Goal: Check status: Check status

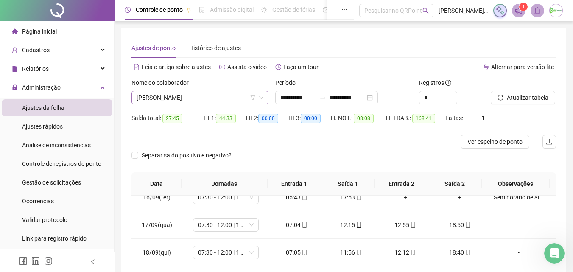
click at [201, 97] on span "[PERSON_NAME]" at bounding box center [200, 97] width 127 height 13
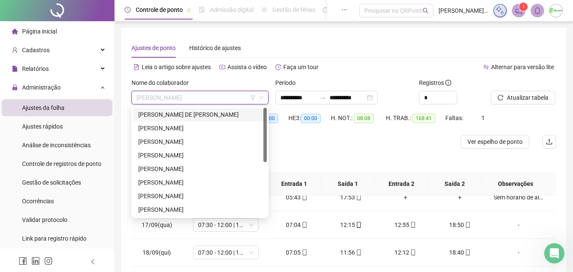
click at [203, 115] on div "[PERSON_NAME] DE [PERSON_NAME]" at bounding box center [199, 114] width 123 height 9
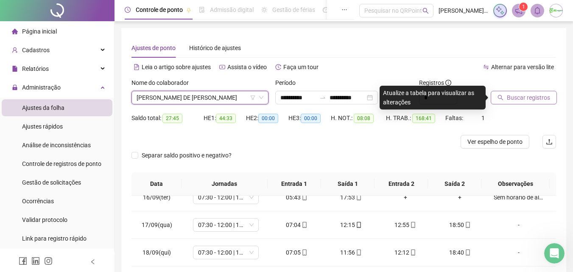
click at [541, 99] on span "Buscar registros" at bounding box center [528, 97] width 43 height 9
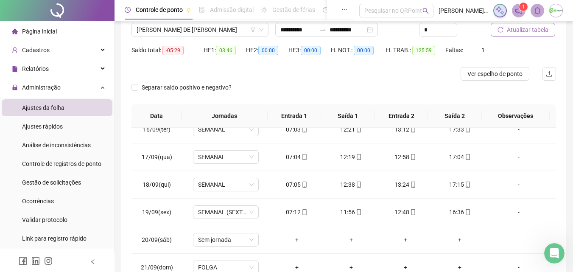
scroll to position [67, 0]
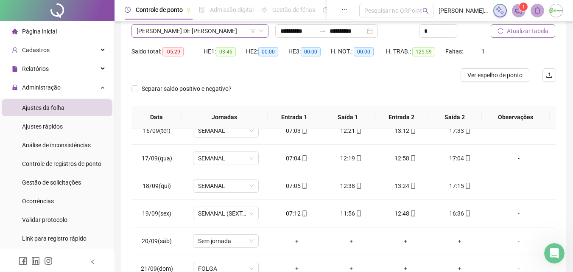
click at [245, 31] on span "[PERSON_NAME] DE [PERSON_NAME]" at bounding box center [200, 31] width 127 height 13
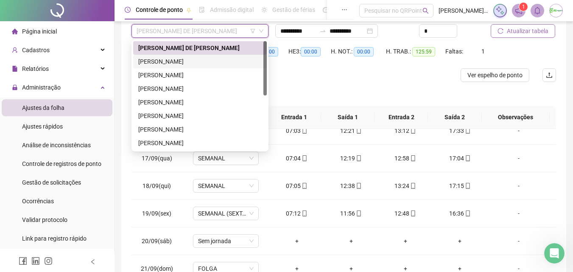
click at [214, 55] on div "[PERSON_NAME]" at bounding box center [200, 62] width 134 height 14
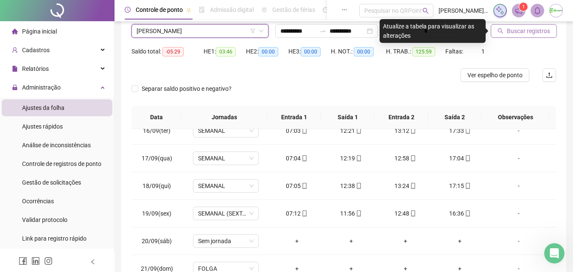
click at [521, 33] on span "Buscar registros" at bounding box center [528, 30] width 43 height 9
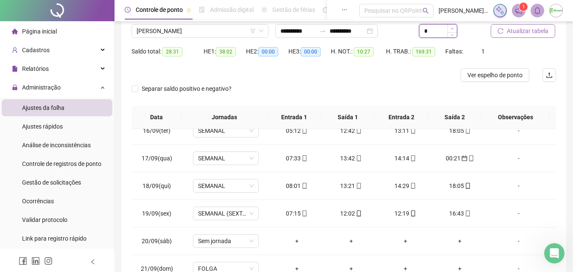
click at [451, 27] on icon "up" at bounding box center [452, 28] width 3 height 3
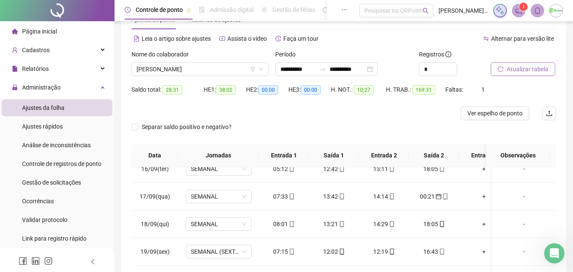
scroll to position [24, 0]
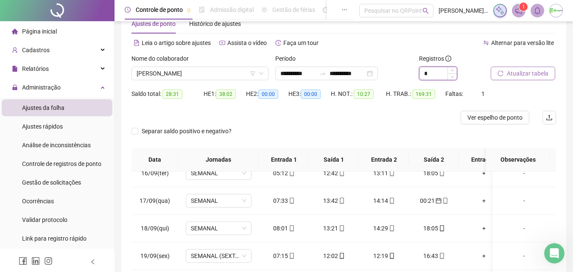
click at [453, 78] on span "Decrease Value" at bounding box center [452, 76] width 9 height 6
type input "*"
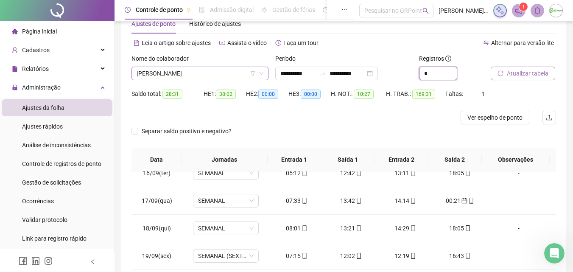
click at [232, 74] on span "[PERSON_NAME]" at bounding box center [200, 73] width 127 height 13
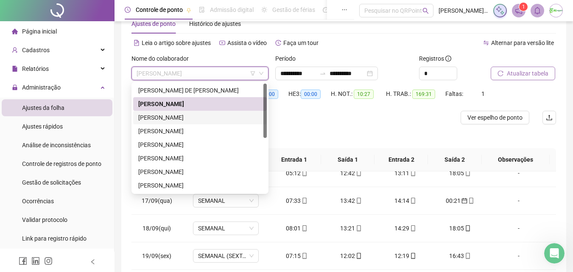
click at [226, 115] on div "[PERSON_NAME]" at bounding box center [199, 117] width 123 height 9
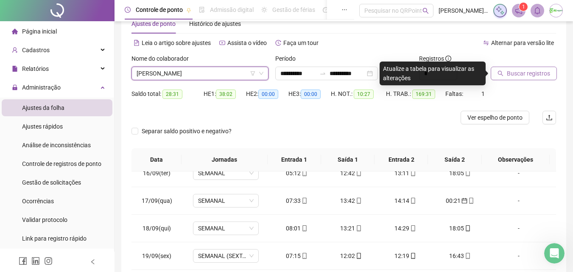
click at [535, 75] on span "Buscar registros" at bounding box center [528, 73] width 43 height 9
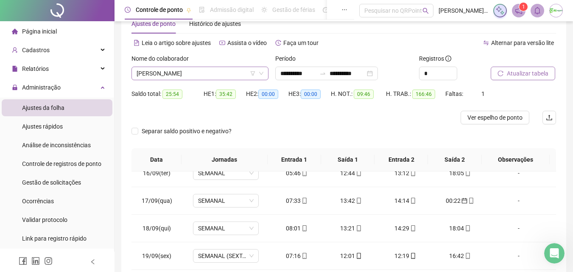
click at [230, 73] on span "[PERSON_NAME]" at bounding box center [200, 73] width 127 height 13
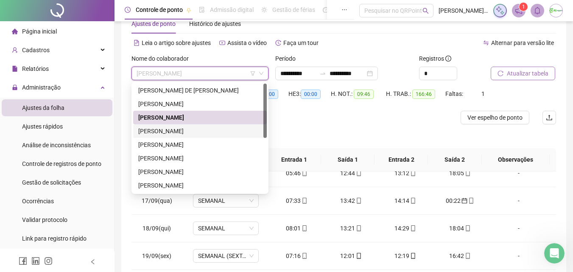
click at [234, 129] on div "[PERSON_NAME]" at bounding box center [199, 130] width 123 height 9
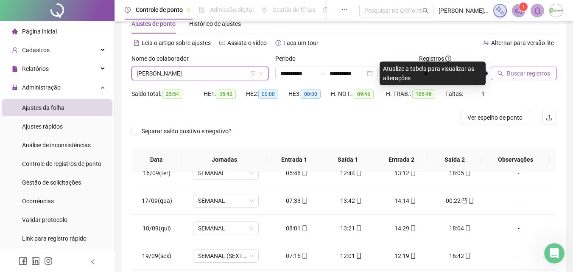
click at [526, 70] on span "Buscar registros" at bounding box center [528, 73] width 43 height 9
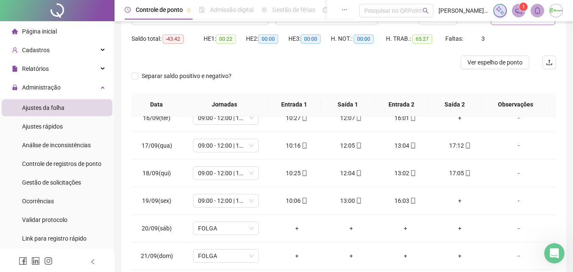
scroll to position [67, 0]
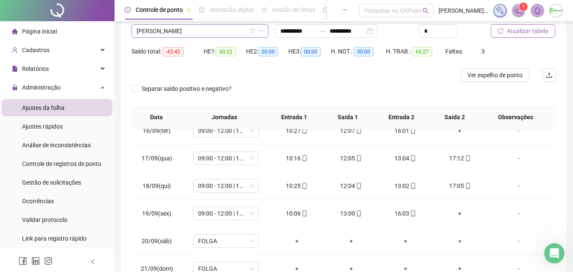
click at [218, 29] on span "[PERSON_NAME]" at bounding box center [200, 31] width 127 height 13
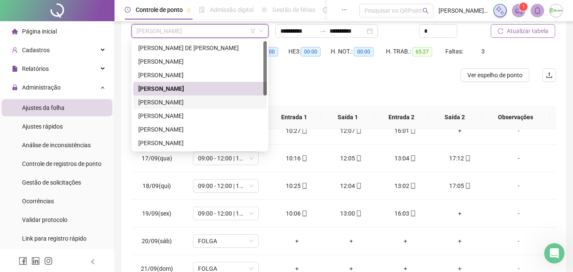
click at [231, 103] on div "[PERSON_NAME]" at bounding box center [199, 102] width 123 height 9
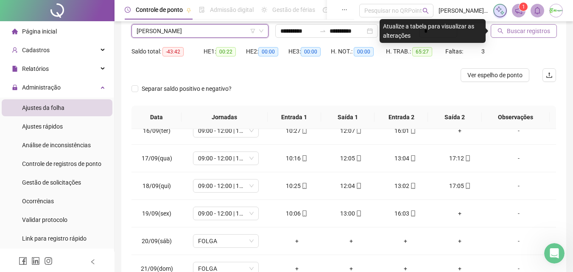
click at [540, 29] on span "Buscar registros" at bounding box center [528, 30] width 43 height 9
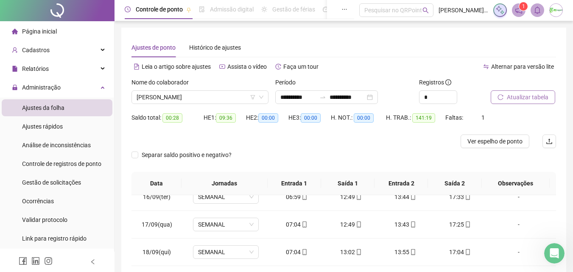
scroll to position [0, 0]
click at [238, 99] on span "[PERSON_NAME]" at bounding box center [200, 97] width 127 height 13
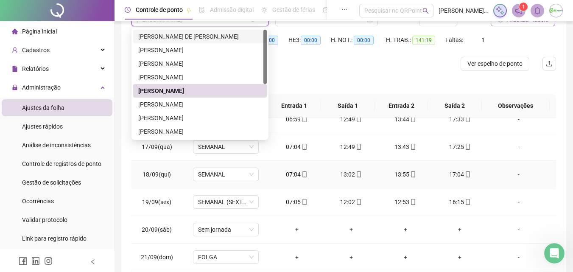
scroll to position [85, 0]
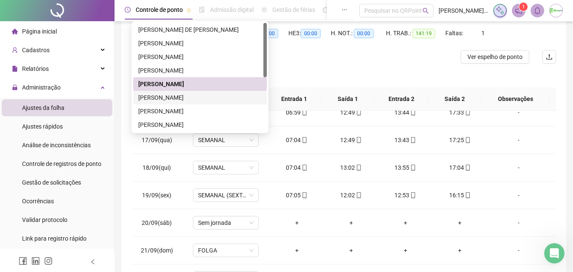
click at [198, 95] on div "[PERSON_NAME]" at bounding box center [199, 97] width 123 height 9
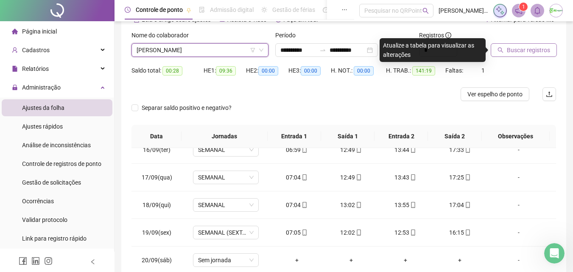
scroll to position [42, 0]
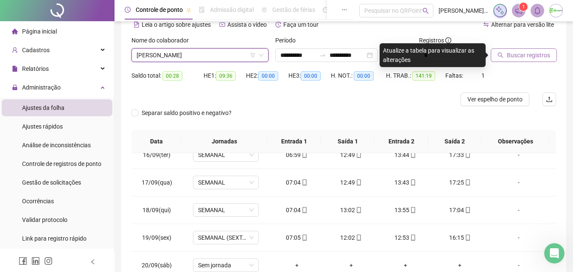
click at [538, 55] on span "Buscar registros" at bounding box center [528, 54] width 43 height 9
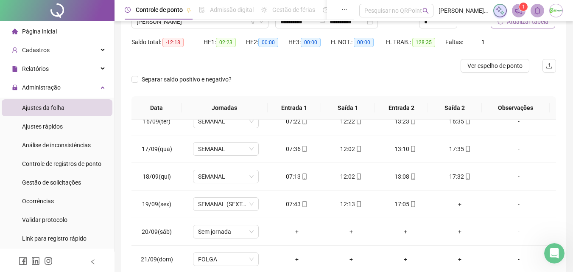
scroll to position [67, 0]
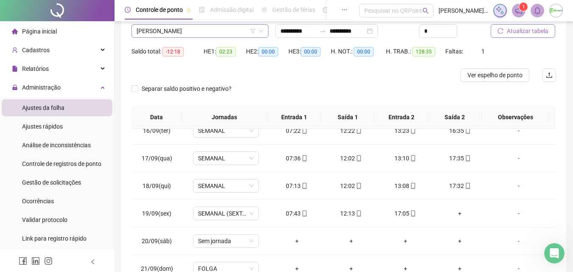
click at [238, 31] on span "[PERSON_NAME]" at bounding box center [200, 31] width 127 height 13
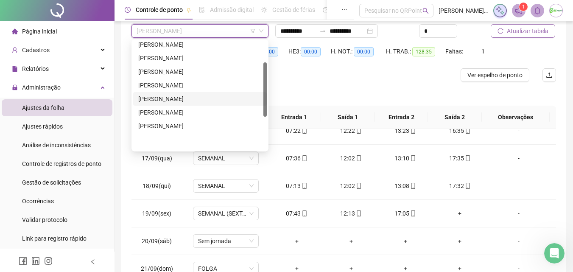
scroll to position [42, 0]
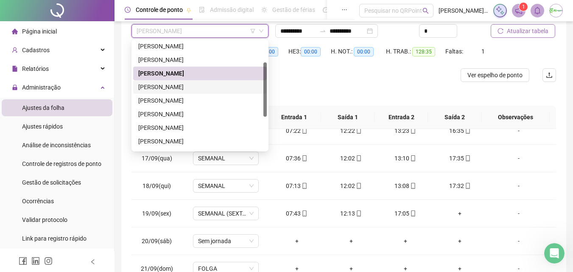
click at [249, 87] on div "[PERSON_NAME]" at bounding box center [199, 86] width 123 height 9
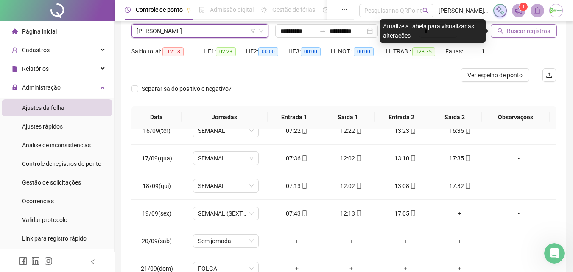
click at [542, 30] on span "Buscar registros" at bounding box center [528, 30] width 43 height 9
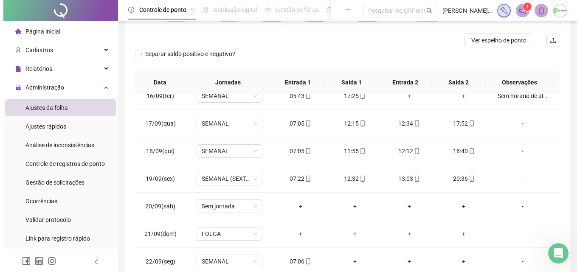
scroll to position [67, 0]
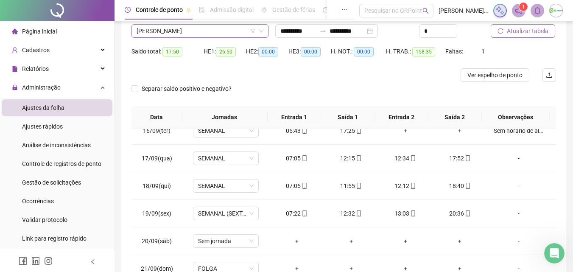
click at [246, 35] on span "[PERSON_NAME]" at bounding box center [200, 31] width 127 height 13
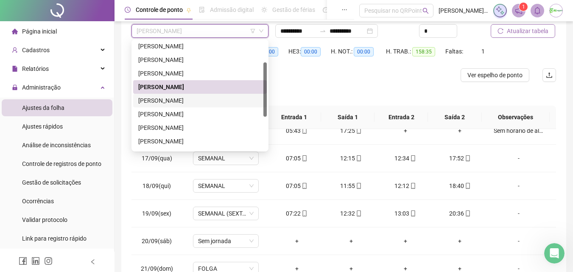
click at [224, 97] on div "[PERSON_NAME]" at bounding box center [199, 100] width 123 height 9
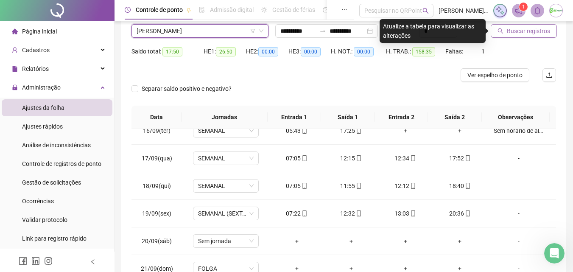
click at [529, 32] on span "Buscar registros" at bounding box center [528, 30] width 43 height 9
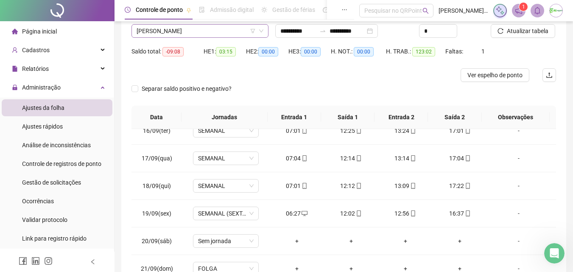
click at [201, 32] on span "[PERSON_NAME]" at bounding box center [200, 31] width 127 height 13
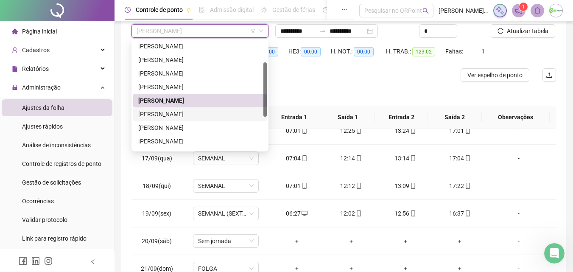
click at [213, 116] on div "[PERSON_NAME]" at bounding box center [199, 113] width 123 height 9
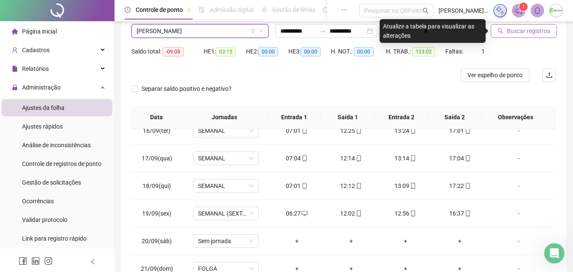
click at [519, 29] on span "Buscar registros" at bounding box center [528, 30] width 43 height 9
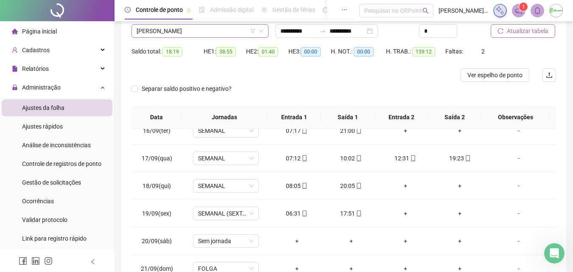
click at [204, 29] on span "[PERSON_NAME]" at bounding box center [200, 31] width 127 height 13
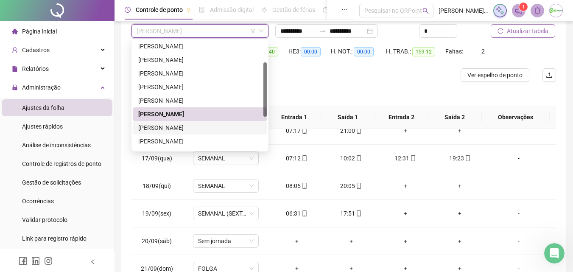
click at [213, 126] on div "[PERSON_NAME]" at bounding box center [199, 127] width 123 height 9
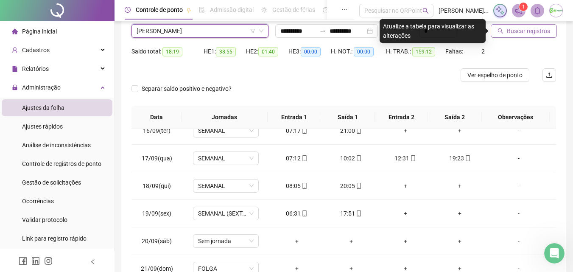
click at [517, 29] on span "Buscar registros" at bounding box center [528, 30] width 43 height 9
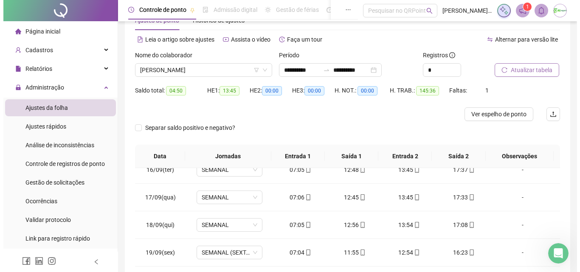
scroll to position [24, 0]
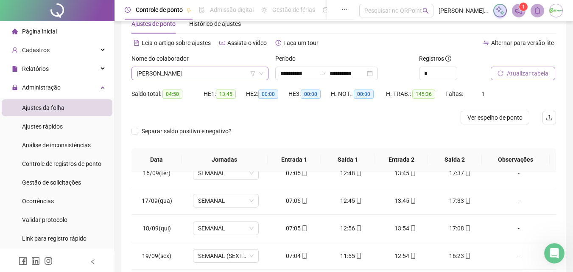
click at [245, 74] on span "[PERSON_NAME]" at bounding box center [200, 73] width 127 height 13
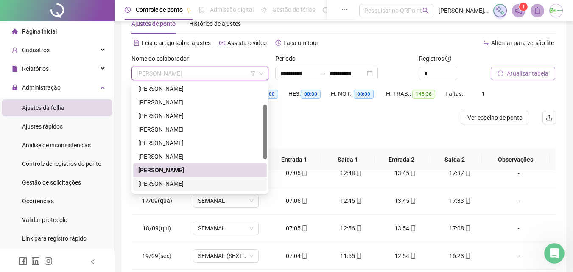
click at [221, 185] on div "[PERSON_NAME]" at bounding box center [199, 183] width 123 height 9
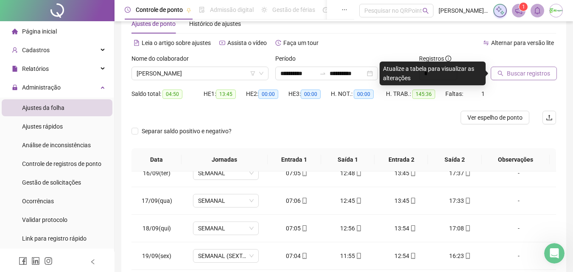
click at [502, 71] on icon "search" at bounding box center [501, 73] width 6 height 6
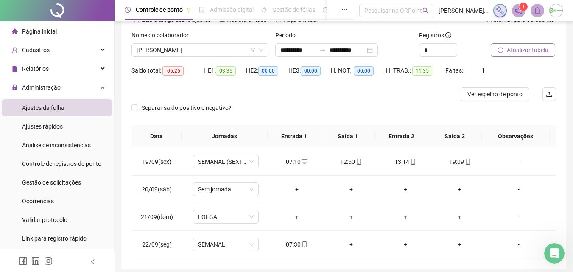
scroll to position [38, 0]
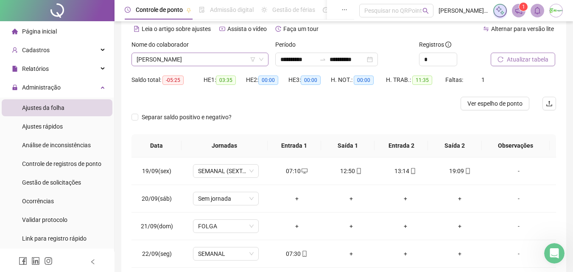
click at [242, 62] on span "[PERSON_NAME]" at bounding box center [200, 59] width 127 height 13
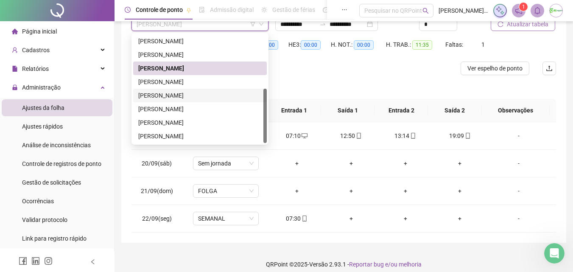
scroll to position [81, 0]
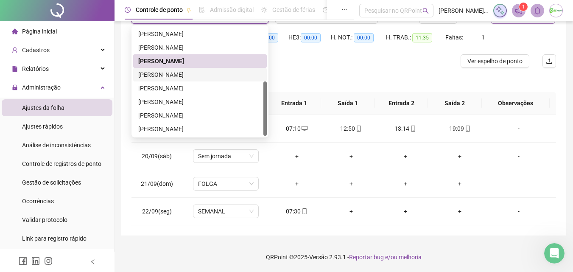
click at [209, 76] on div "[PERSON_NAME]" at bounding box center [199, 74] width 123 height 9
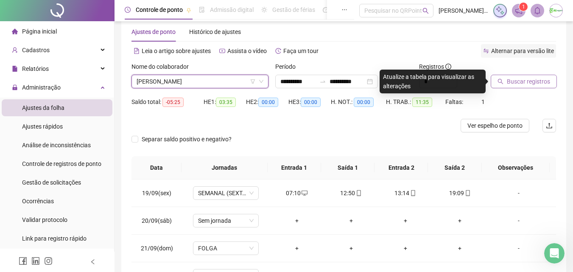
scroll to position [0, 0]
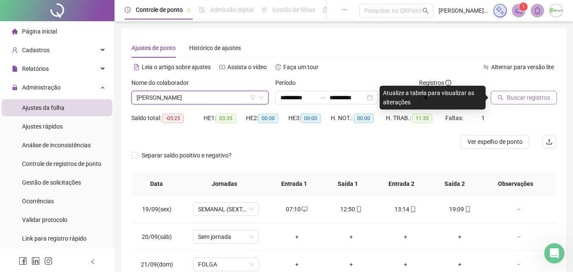
click at [504, 95] on icon "search" at bounding box center [501, 98] width 6 height 6
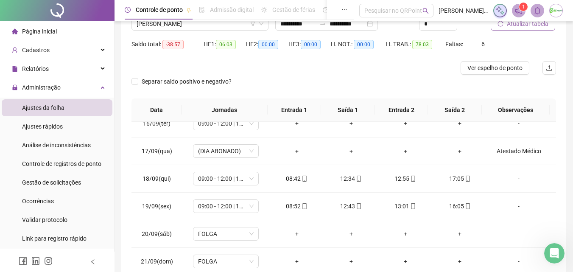
scroll to position [67, 0]
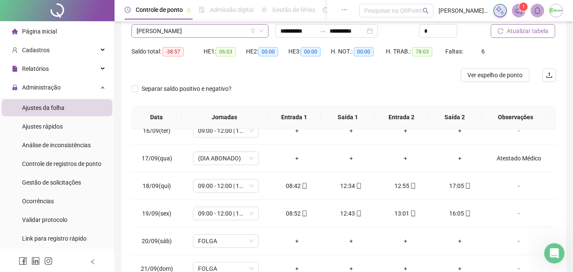
click at [228, 31] on span "[PERSON_NAME]" at bounding box center [200, 31] width 127 height 13
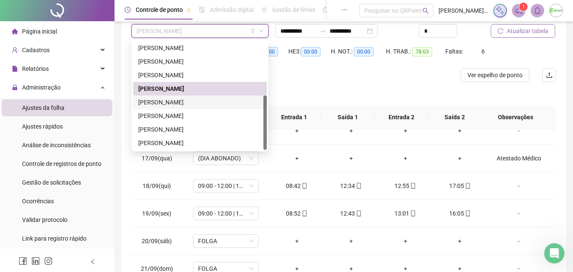
click at [207, 102] on div "[PERSON_NAME]" at bounding box center [199, 102] width 123 height 9
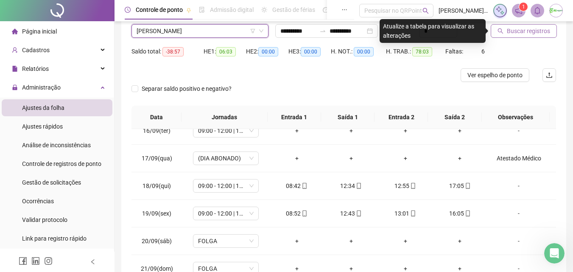
click at [524, 30] on span "Buscar registros" at bounding box center [528, 30] width 43 height 9
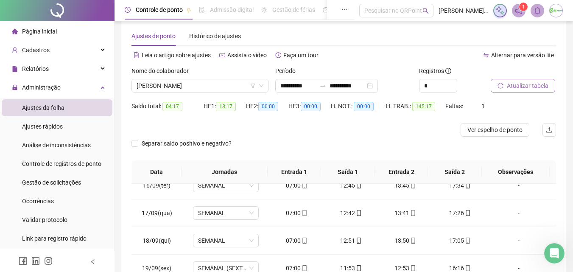
scroll to position [0, 0]
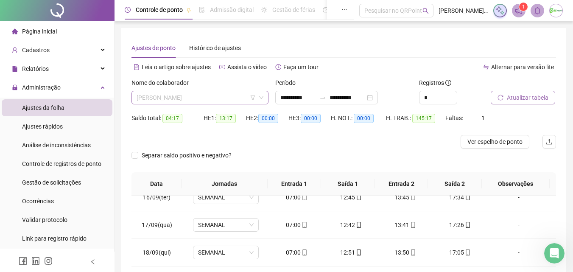
click at [214, 98] on span "[PERSON_NAME]" at bounding box center [200, 97] width 127 height 13
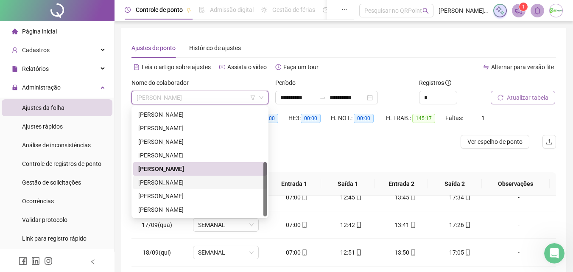
click at [216, 181] on div "[PERSON_NAME]" at bounding box center [199, 182] width 123 height 9
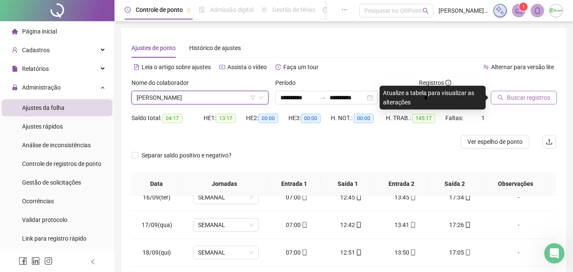
click at [535, 101] on span "Buscar registros" at bounding box center [528, 97] width 43 height 9
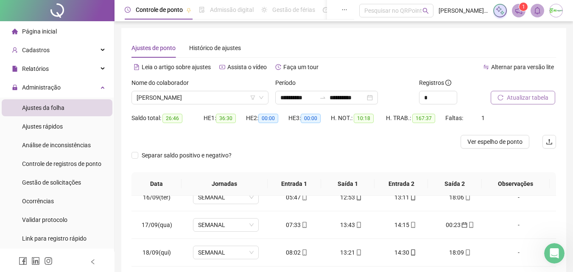
scroll to position [85, 0]
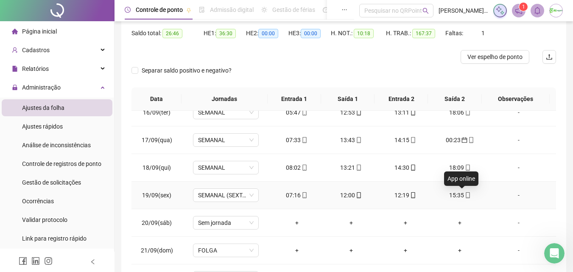
click at [465, 194] on icon "mobile" at bounding box center [468, 195] width 6 height 6
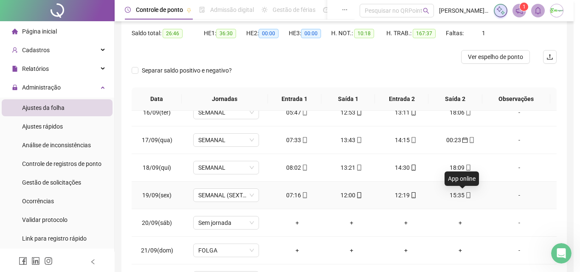
type input "**********"
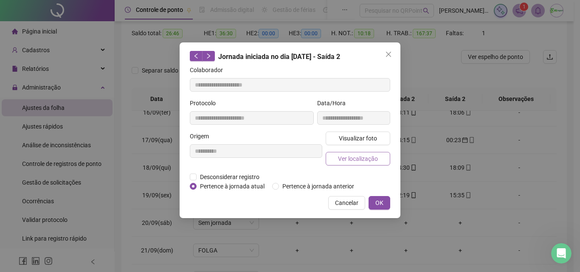
click at [367, 157] on span "Ver localização" at bounding box center [358, 158] width 40 height 9
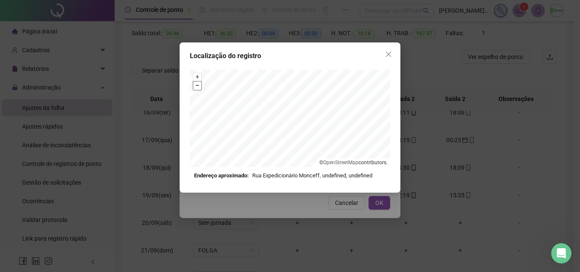
click at [199, 89] on button "–" at bounding box center [197, 85] width 8 height 8
click at [390, 58] on button "Close" at bounding box center [388, 55] width 14 height 14
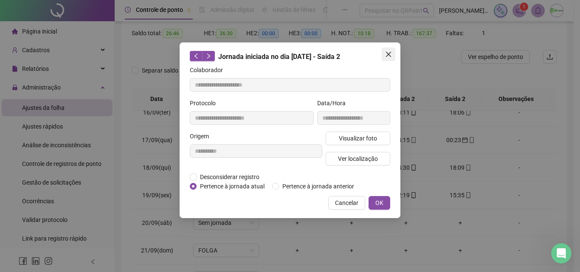
click at [388, 59] on button "Close" at bounding box center [388, 55] width 14 height 14
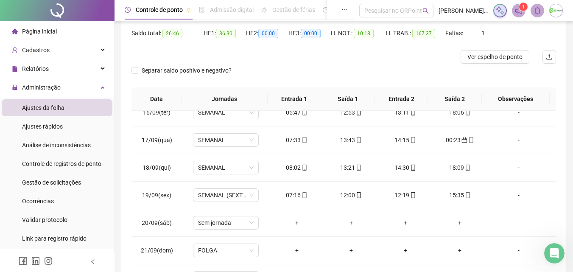
scroll to position [0, 0]
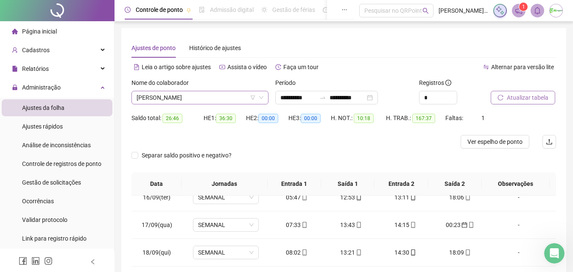
click at [223, 101] on span "[PERSON_NAME]" at bounding box center [200, 97] width 127 height 13
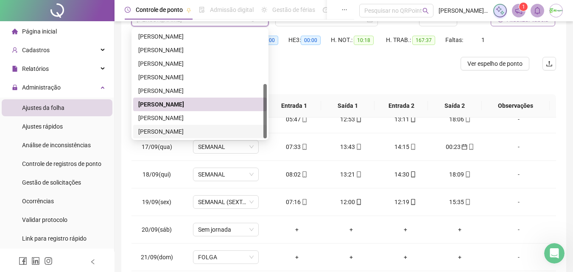
scroll to position [85, 0]
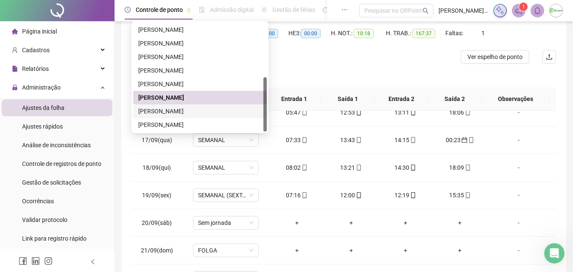
click at [222, 112] on div "[PERSON_NAME]" at bounding box center [199, 110] width 123 height 9
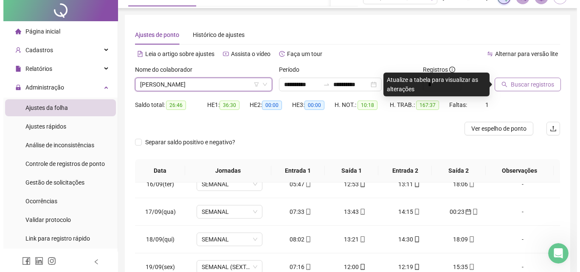
scroll to position [0, 0]
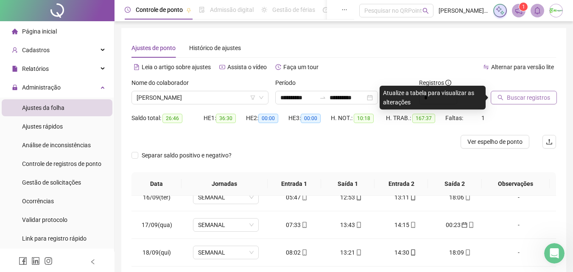
click at [518, 95] on span "Buscar registros" at bounding box center [528, 97] width 43 height 9
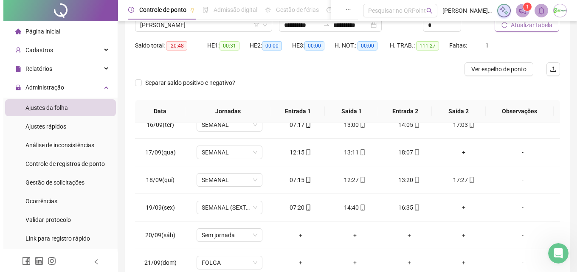
scroll to position [67, 0]
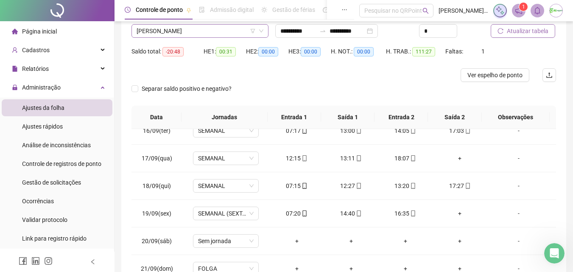
click at [231, 32] on span "[PERSON_NAME]" at bounding box center [200, 31] width 127 height 13
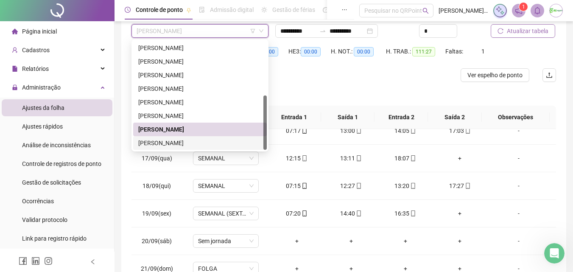
click at [206, 141] on div "[PERSON_NAME]" at bounding box center [199, 142] width 123 height 9
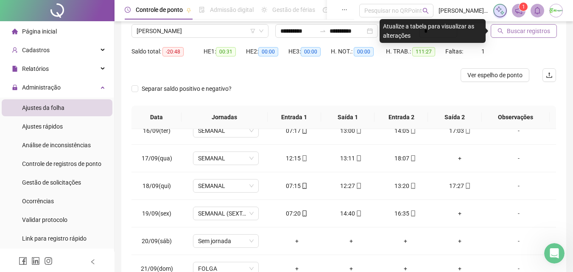
click at [524, 33] on span "Buscar registros" at bounding box center [528, 30] width 43 height 9
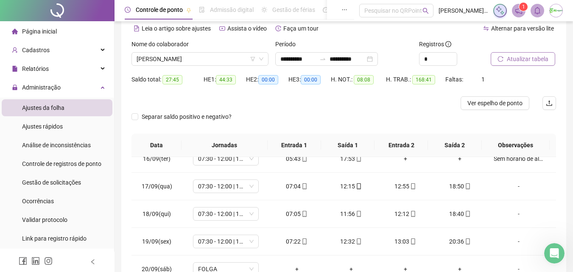
scroll to position [24, 0]
